Goal: Task Accomplishment & Management: Use online tool/utility

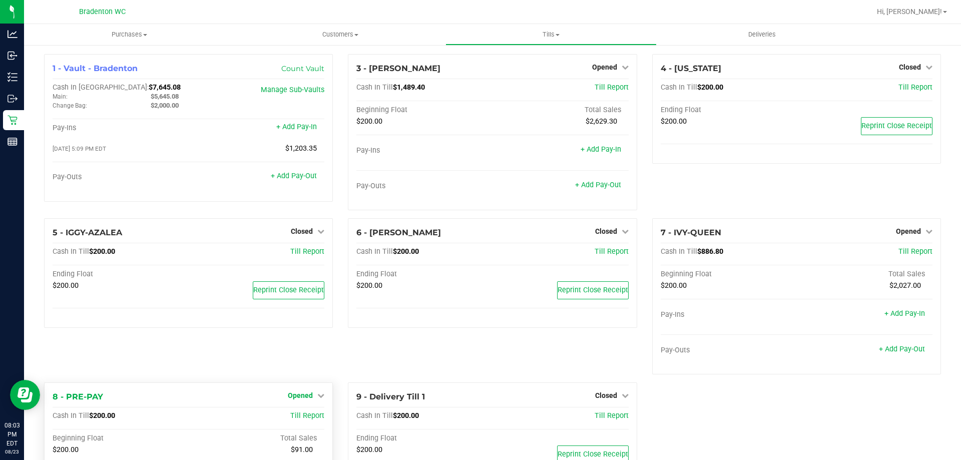
click at [313, 397] on link "Opened" at bounding box center [306, 395] width 37 height 8
click at [296, 416] on link "Close Till" at bounding box center [301, 416] width 27 height 8
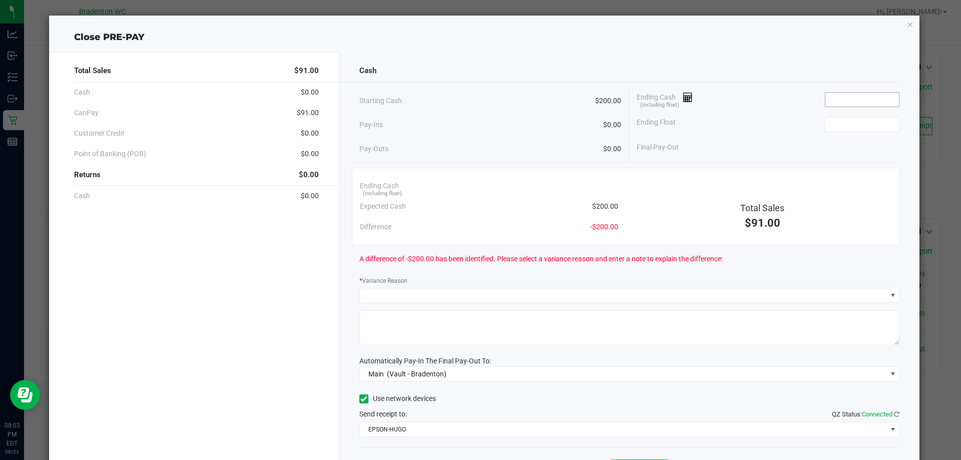
click at [825, 96] on input at bounding box center [862, 100] width 74 height 14
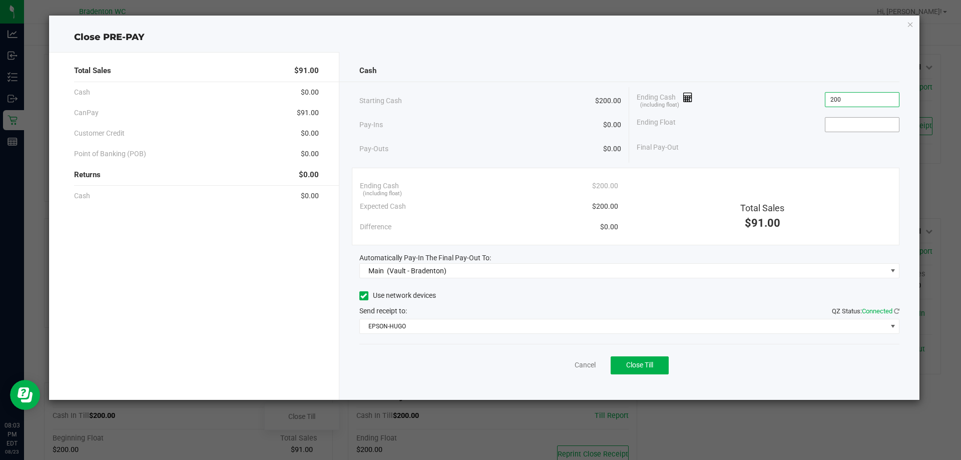
type input "$200.00"
drag, startPoint x: 854, startPoint y: 131, endPoint x: 848, endPoint y: 131, distance: 5.5
click at [852, 131] on input at bounding box center [862, 125] width 74 height 14
type input "$200.00"
click at [626, 367] on span "Close Till" at bounding box center [639, 365] width 27 height 8
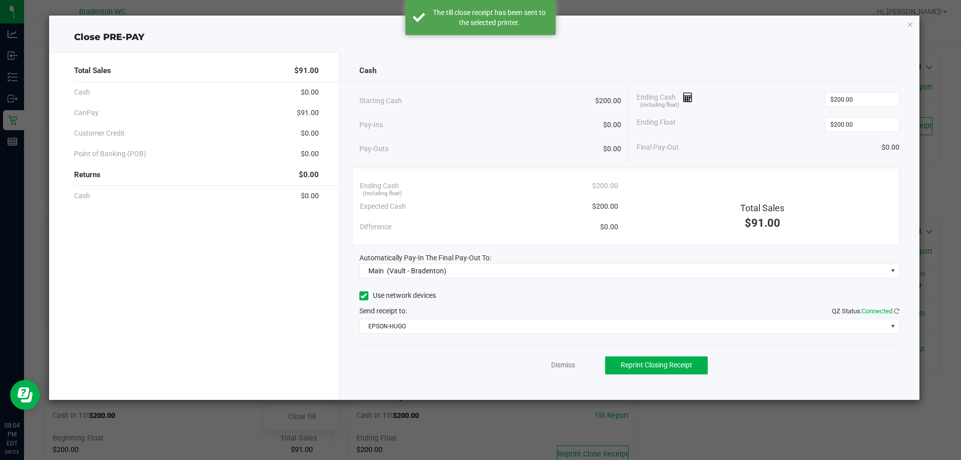
click at [906, 26] on div "Close PRE-PAY Total Sales $91.00 Cash $0.00 CanPay $91.00 Customer Credit $0.00…" at bounding box center [484, 208] width 871 height 384
click at [907, 23] on icon "button" at bounding box center [910, 24] width 7 height 12
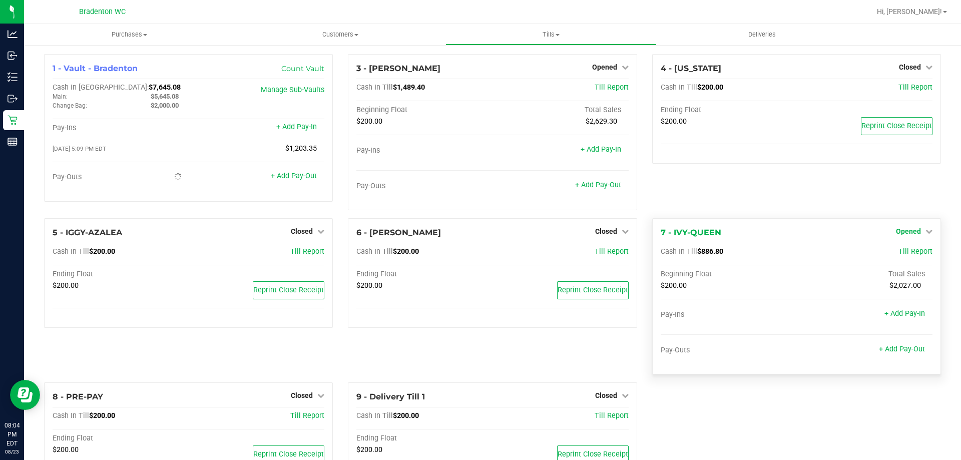
click at [908, 227] on span "Opened" at bounding box center [908, 231] width 25 height 8
click at [898, 247] on div "Close Till" at bounding box center [909, 252] width 74 height 13
click at [896, 249] on link "Close Till" at bounding box center [909, 252] width 27 height 8
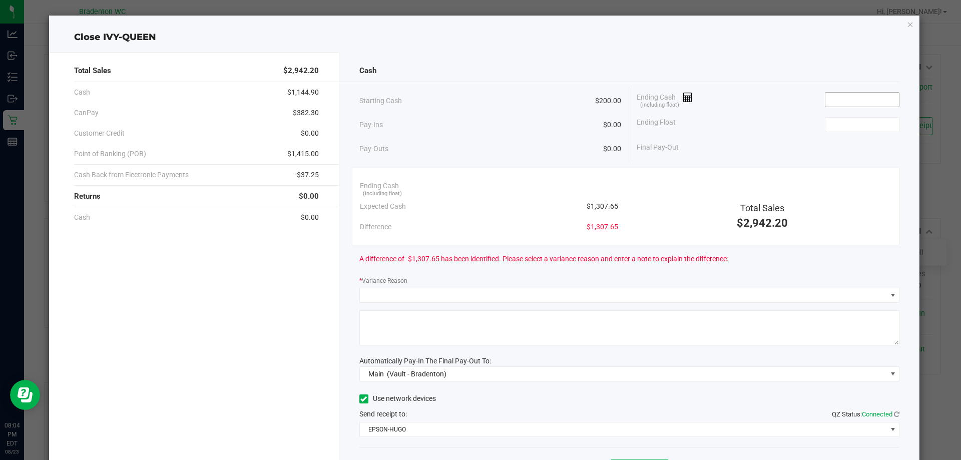
click at [869, 96] on input at bounding box center [862, 100] width 74 height 14
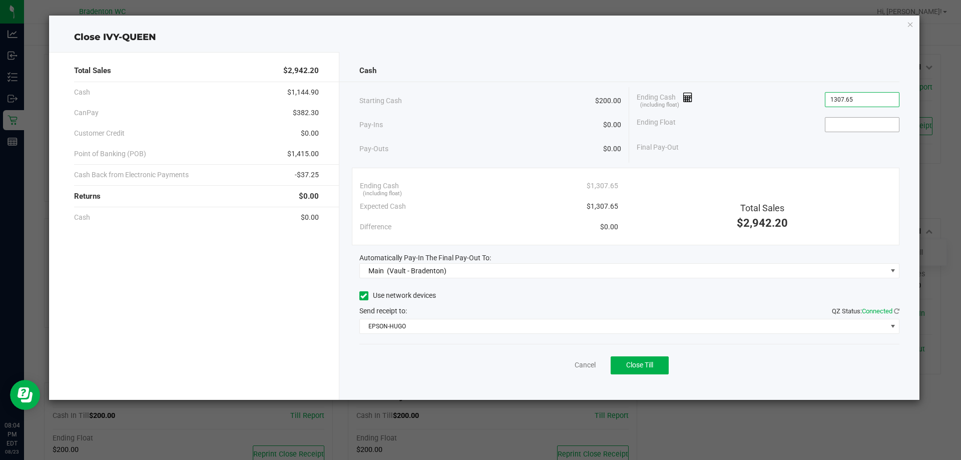
type input "$1,307.65"
click at [849, 123] on input at bounding box center [862, 125] width 74 height 14
type input "$200.00"
click at [632, 362] on span "Close Till" at bounding box center [639, 365] width 27 height 8
